Goal: Task Accomplishment & Management: Use online tool/utility

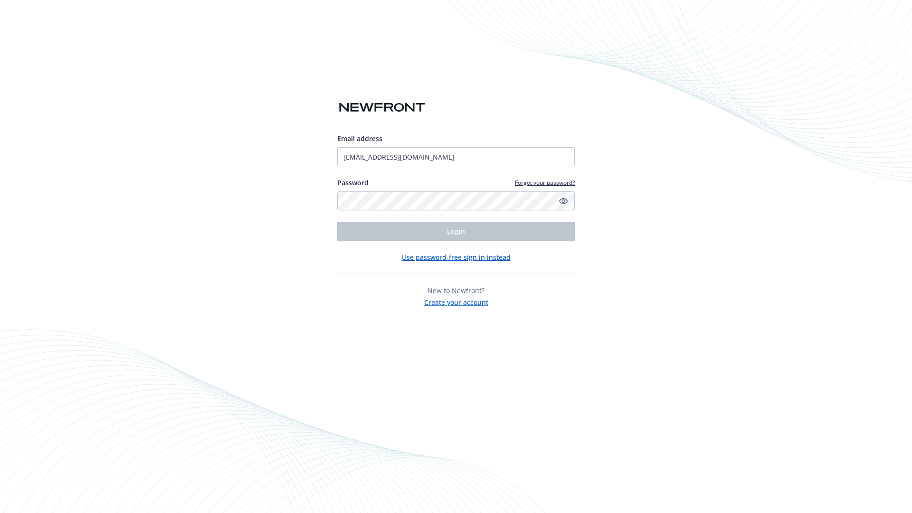
type input "[EMAIL_ADDRESS][DOMAIN_NAME]"
click at [456, 231] on span "Login" at bounding box center [456, 230] width 18 height 9
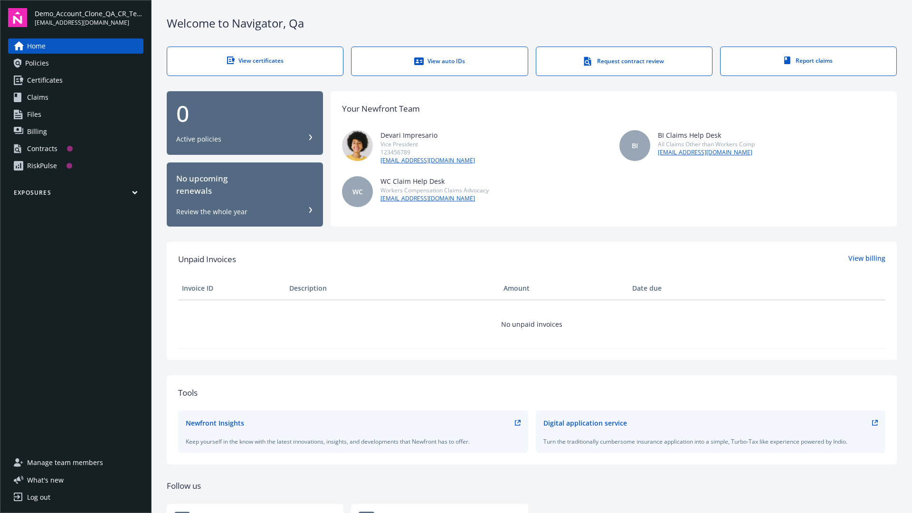
click at [89, 18] on span "Demo_Account_Clone_QA_CR_Tests_Prospect" at bounding box center [89, 14] width 109 height 10
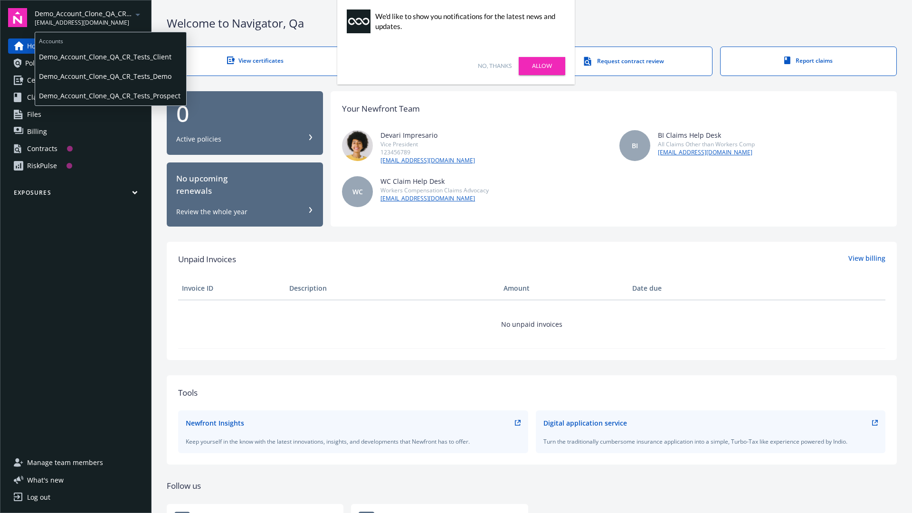
click at [110, 56] on span "Demo_Account_Clone_QA_CR_Tests_Client" at bounding box center [110, 56] width 143 height 19
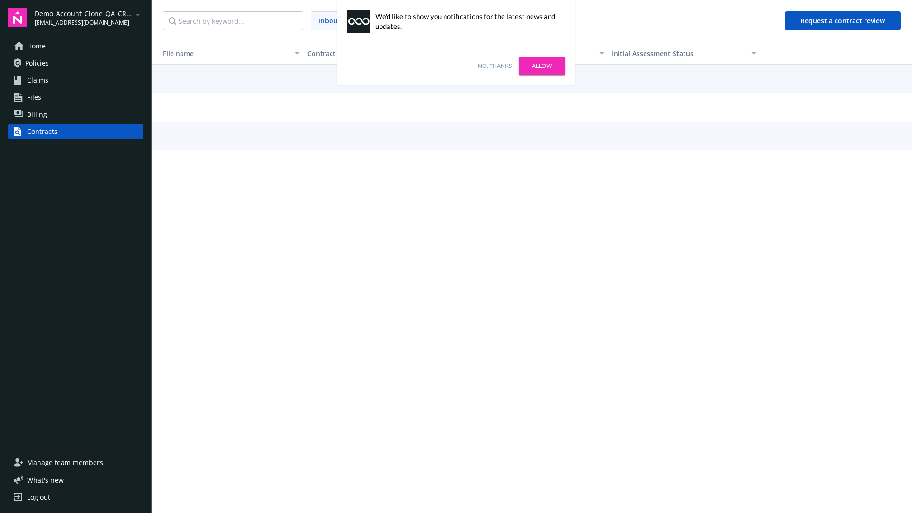
click at [494, 66] on link "No, thanks" at bounding box center [495, 66] width 34 height 9
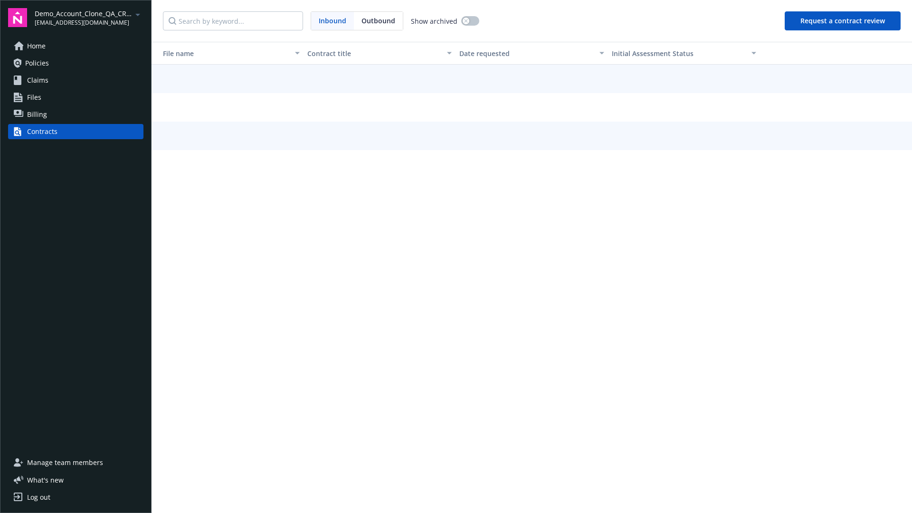
click at [843, 21] on button "Request a contract review" at bounding box center [842, 20] width 116 height 19
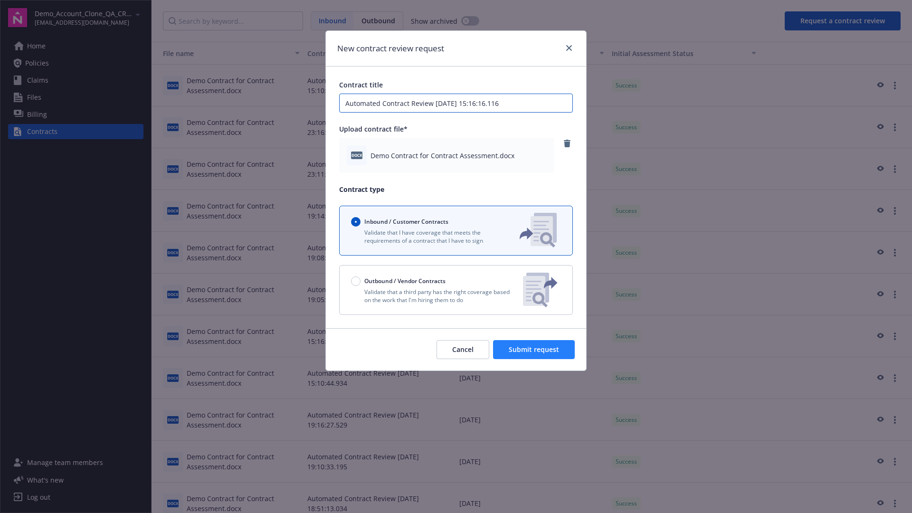
type input "Automated Contract Review [DATE] 15:16:16.116"
click at [534, 349] on span "Submit request" at bounding box center [533, 349] width 50 height 9
